Goal: Information Seeking & Learning: Understand process/instructions

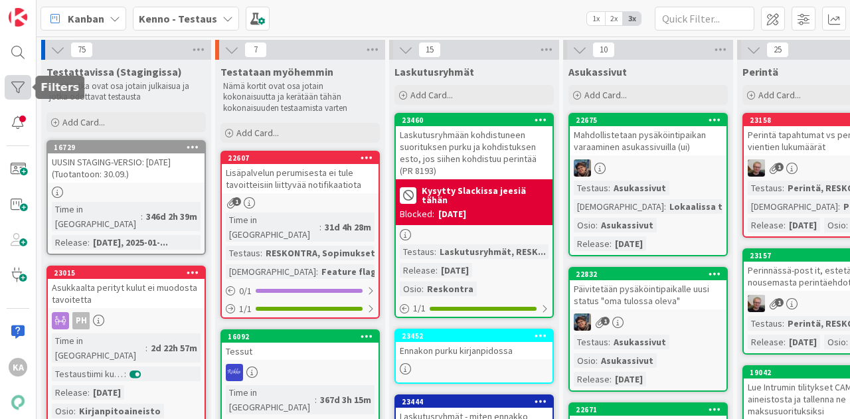
click at [11, 90] on div at bounding box center [18, 87] width 27 height 25
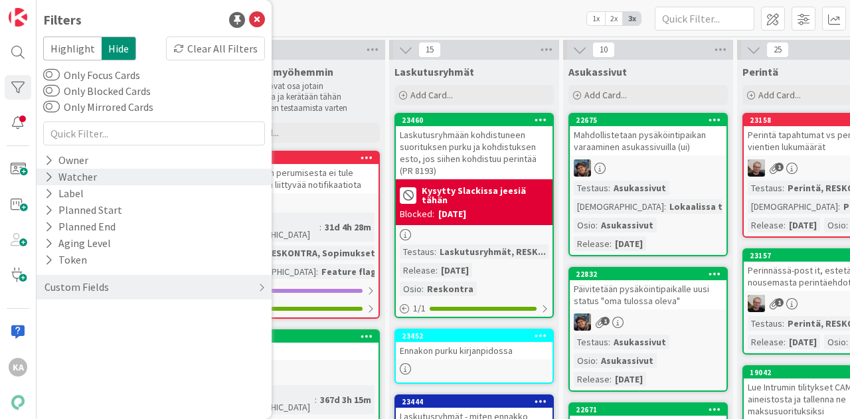
click at [102, 174] on div "Watcher" at bounding box center [154, 177] width 235 height 17
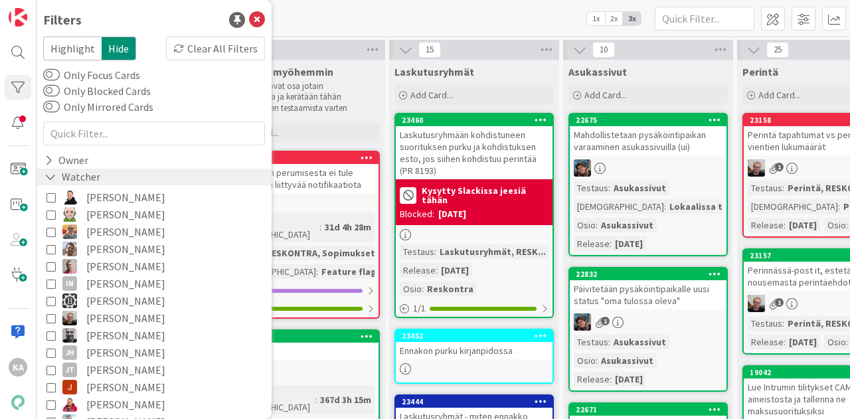
click at [102, 174] on div "Watcher" at bounding box center [154, 177] width 235 height 17
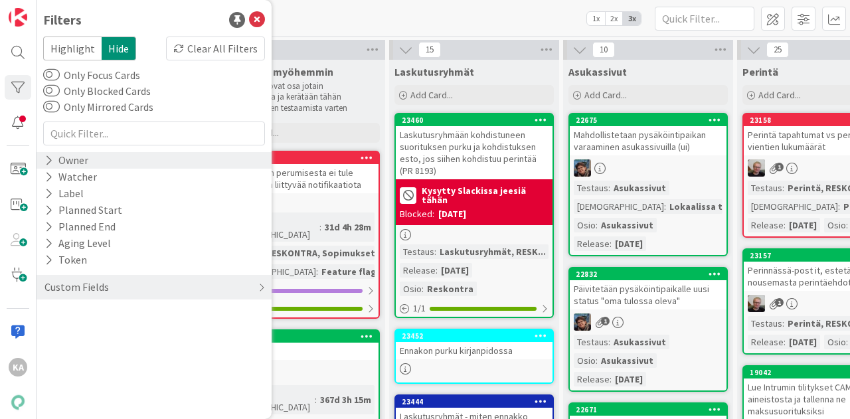
click at [102, 164] on div "Owner" at bounding box center [154, 160] width 235 height 17
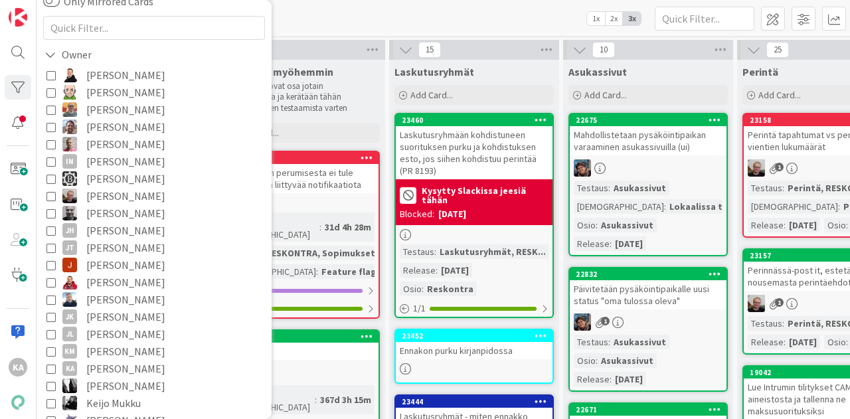
scroll to position [133, 0]
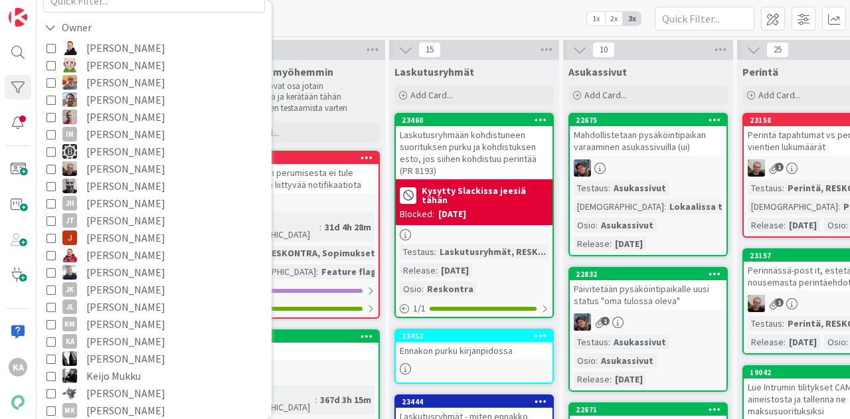
click at [121, 344] on span "[PERSON_NAME]" at bounding box center [125, 341] width 79 height 17
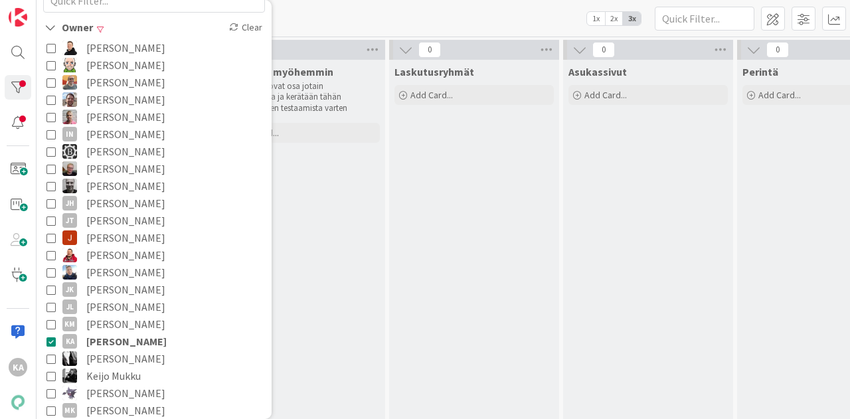
click at [404, 14] on div "[PERSON_NAME] - Testaus 1x 2x 3x" at bounding box center [443, 18] width 813 height 37
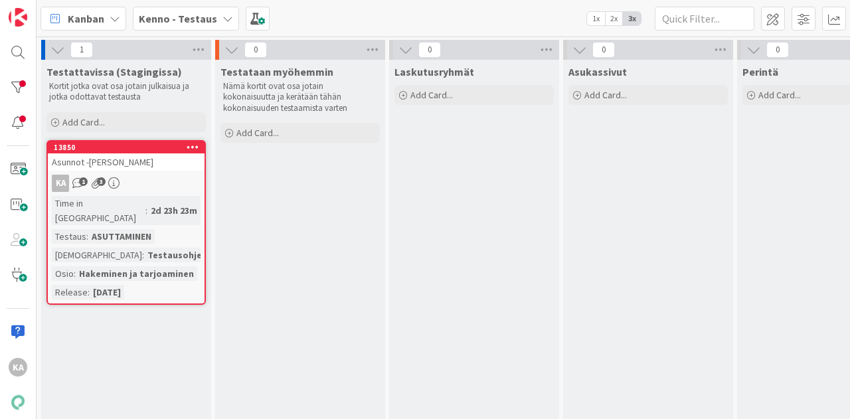
click at [149, 185] on div "KA 1 3" at bounding box center [126, 183] width 157 height 17
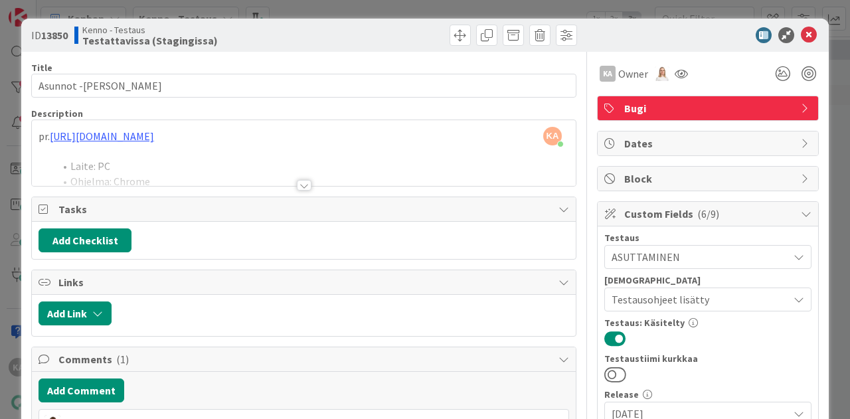
click at [297, 184] on div at bounding box center [304, 185] width 15 height 11
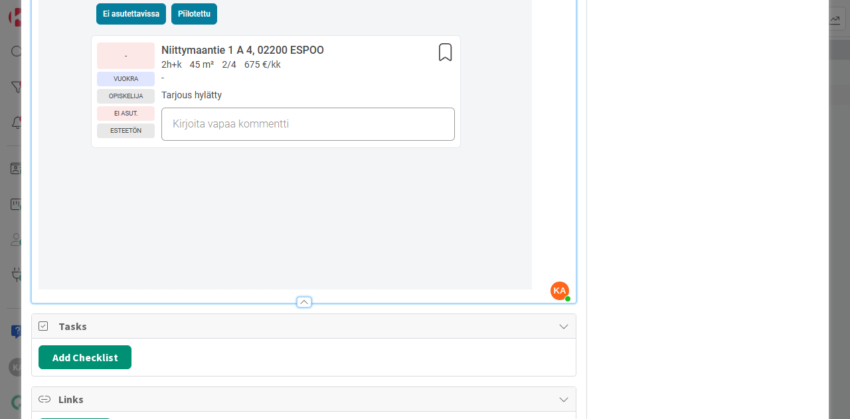
scroll to position [1594, 0]
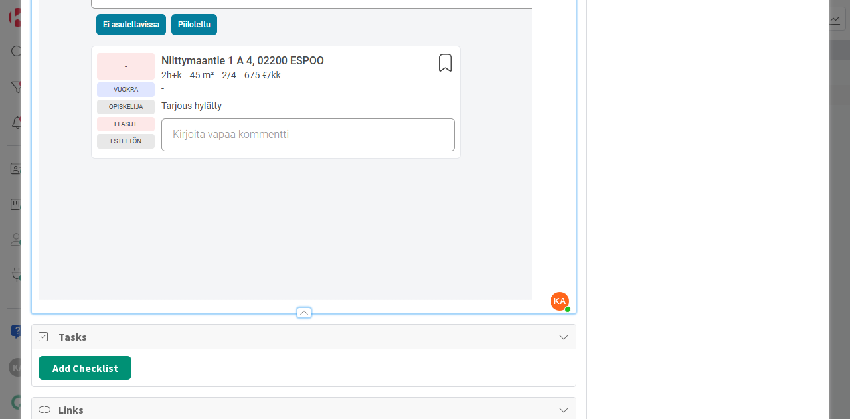
click at [542, 244] on p at bounding box center [304, 108] width 531 height 384
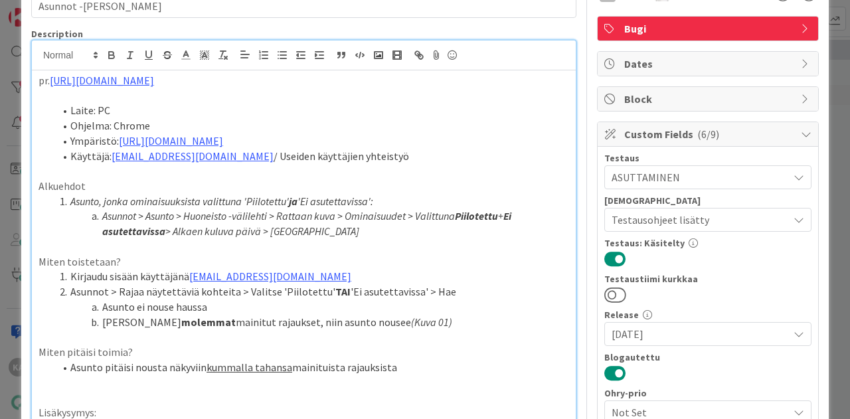
scroll to position [0, 0]
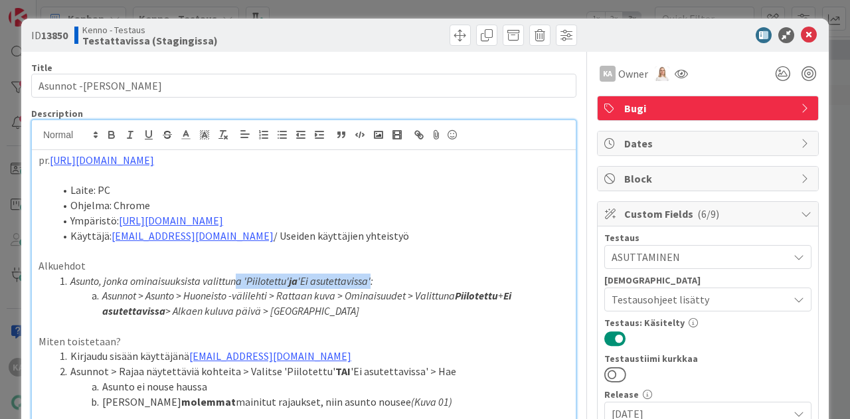
drag, startPoint x: 369, startPoint y: 281, endPoint x: 239, endPoint y: 281, distance: 130.1
click at [239, 281] on li "Asunto, jonka ominaisuuksista valittuna 'Piilotettu' ja 'Ei asutettavissa':" at bounding box center [311, 281] width 515 height 15
click at [324, 314] on li "Asunnot > Asunto > Huoneisto -välilehti > Rattaan kuva > Ominaisuudet > Valittu…" at bounding box center [311, 303] width 515 height 30
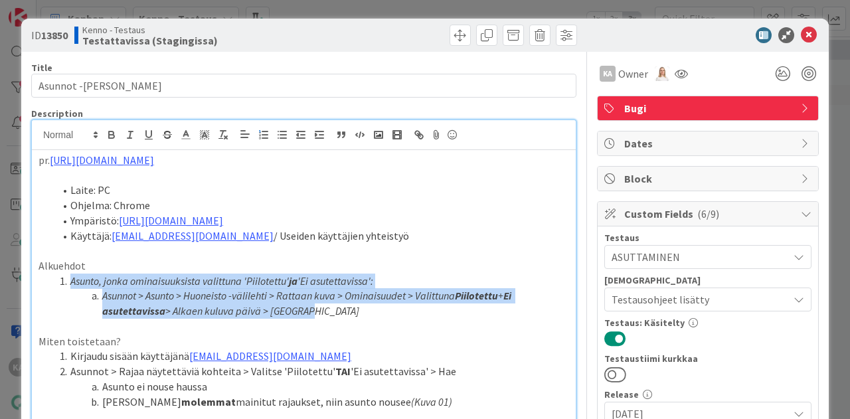
drag, startPoint x: 323, startPoint y: 314, endPoint x: 52, endPoint y: 283, distance: 272.7
click at [52, 283] on ol "Asunto, jonka ominaisuuksista valittuna 'Piilotettu' ja 'Ei asutettavissa': Asu…" at bounding box center [304, 296] width 531 height 45
copy ol "Asunto, jonka ominaisuuksista valittuna 'Piilotettu' ja 'Ei asutettavissa': Asu…"
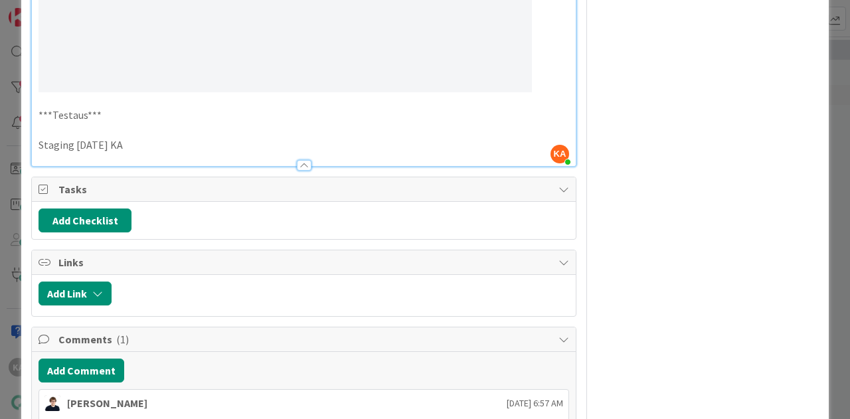
scroll to position [1726, 0]
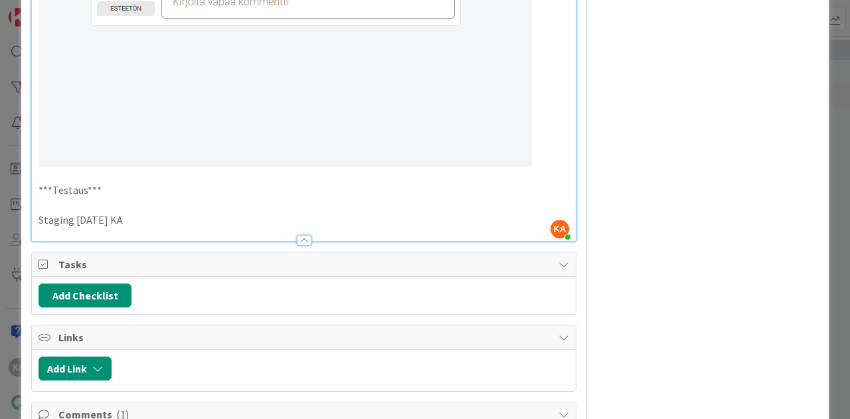
click at [190, 212] on p "Staging [DATE] KA" at bounding box center [304, 219] width 531 height 15
